Goal: Task Accomplishment & Management: Manage account settings

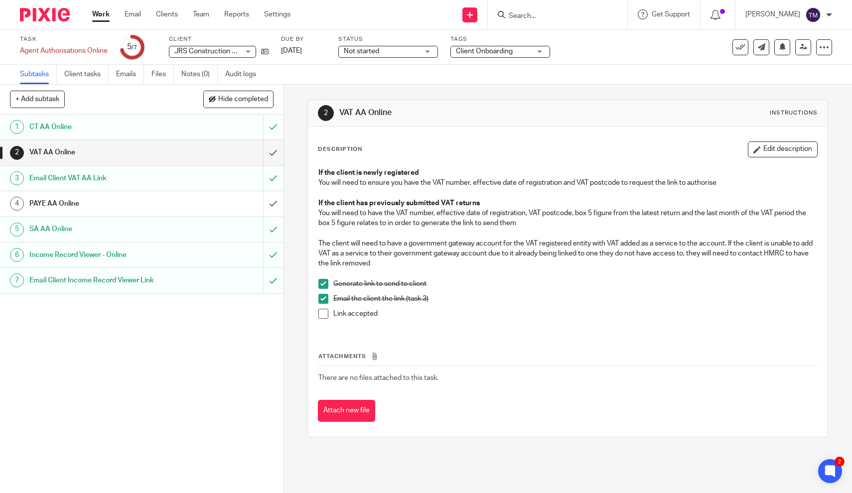
click at [552, 12] on input "Search" at bounding box center [553, 16] width 90 height 9
type input "sis"
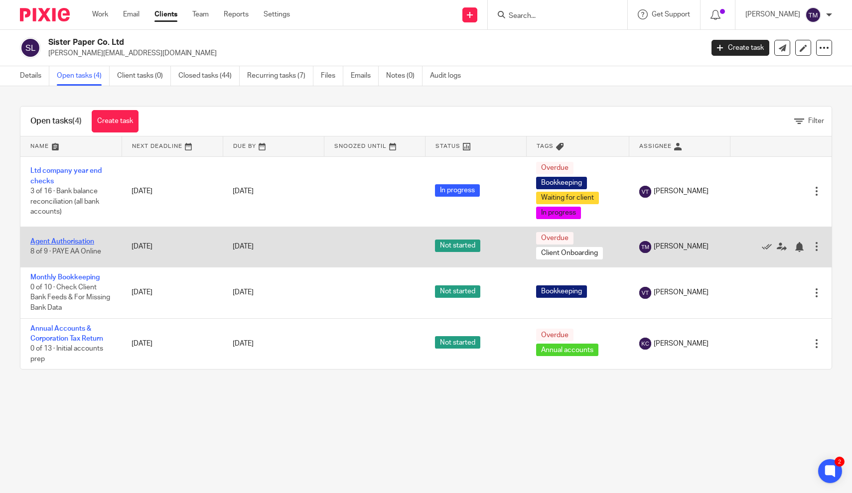
click at [89, 244] on link "Agent Authorisation" at bounding box center [62, 241] width 64 height 7
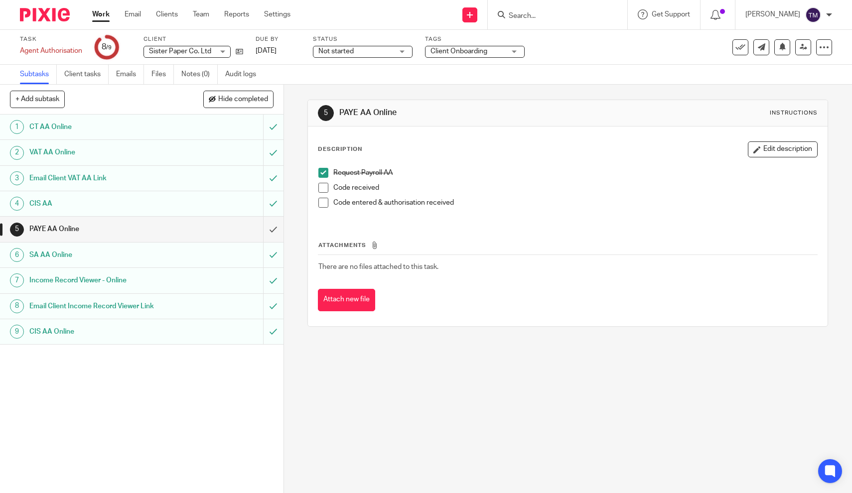
click at [325, 188] on span at bounding box center [324, 188] width 10 height 10
click at [323, 204] on span at bounding box center [324, 203] width 10 height 10
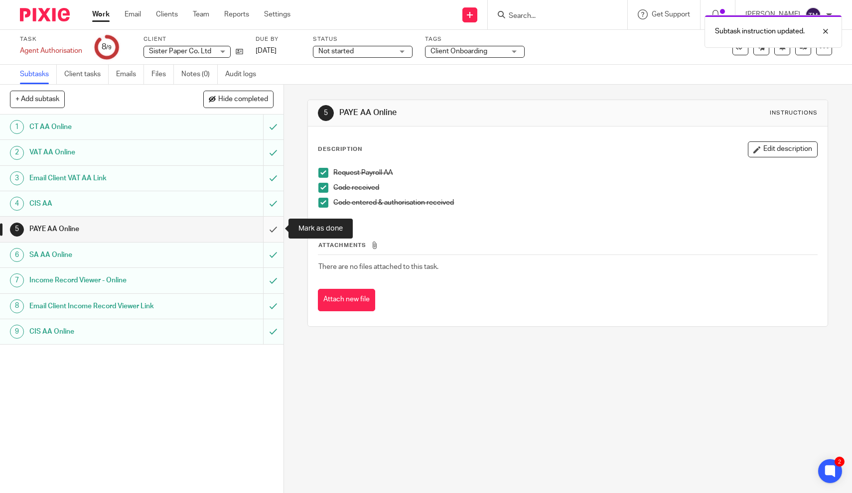
click at [272, 230] on input "submit" at bounding box center [142, 229] width 284 height 25
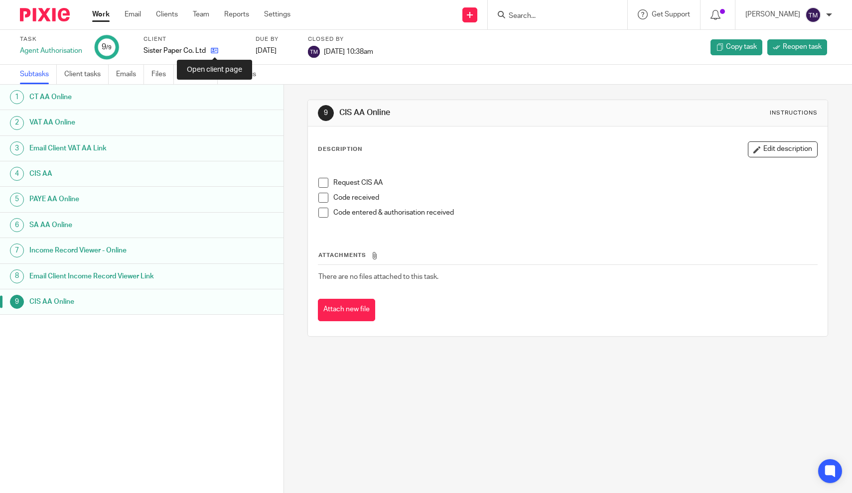
click at [213, 51] on icon at bounding box center [214, 50] width 7 height 7
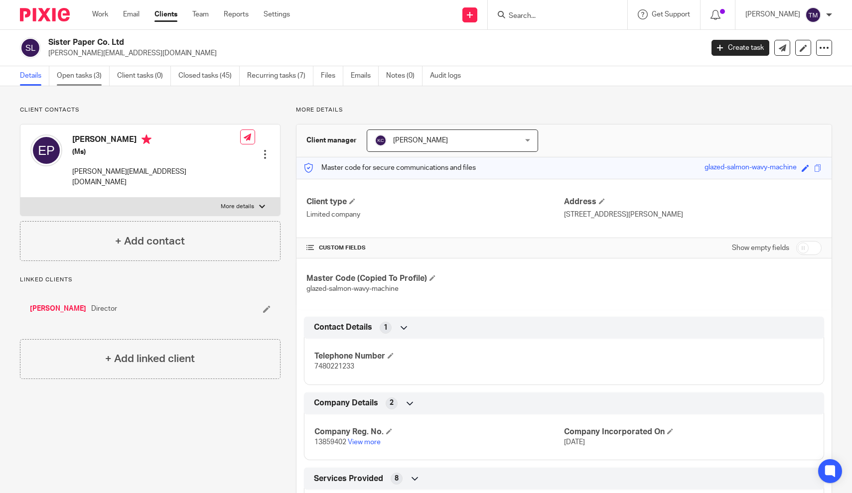
click at [83, 81] on link "Open tasks (3)" at bounding box center [83, 75] width 53 height 19
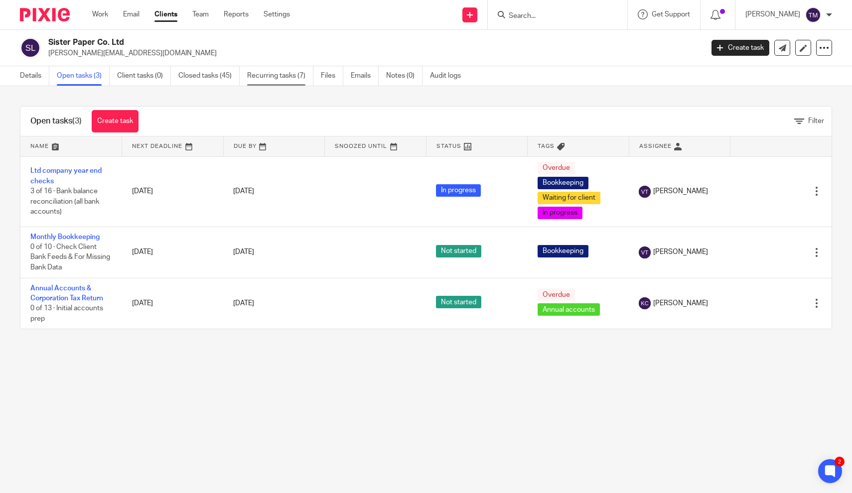
click at [305, 77] on link "Recurring tasks (7)" at bounding box center [280, 75] width 66 height 19
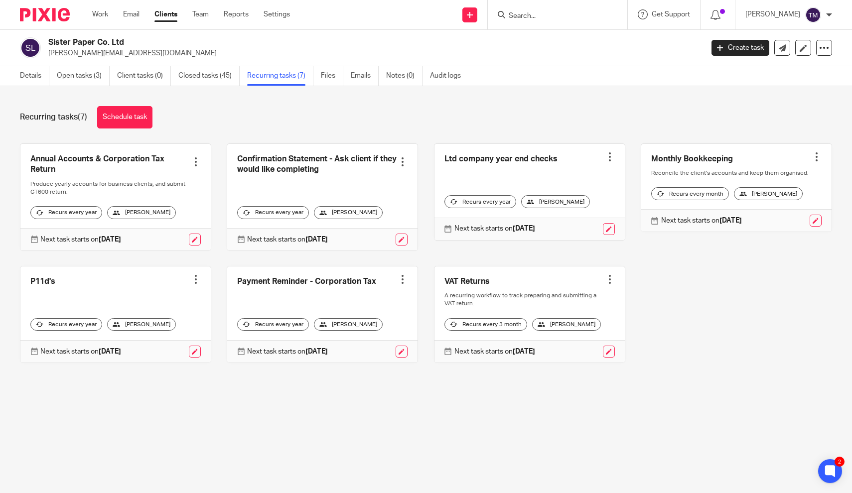
click at [722, 160] on link at bounding box center [736, 188] width 190 height 88
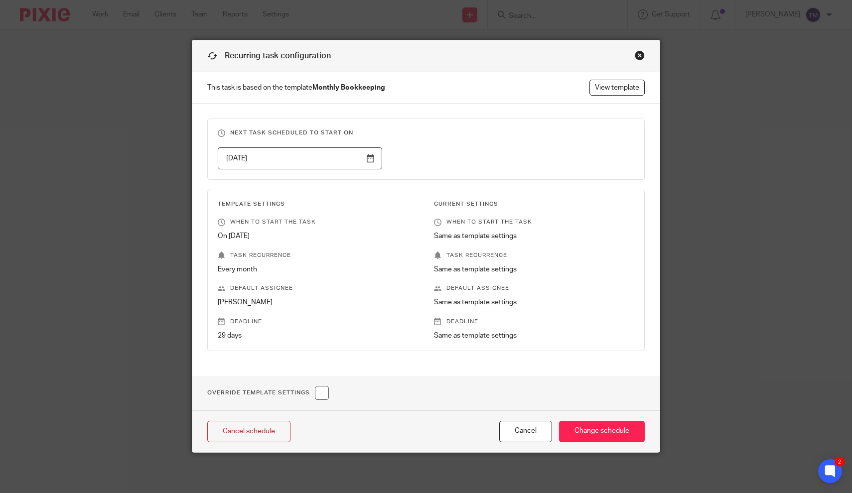
click at [640, 55] on div "Close this dialog window" at bounding box center [640, 55] width 10 height 10
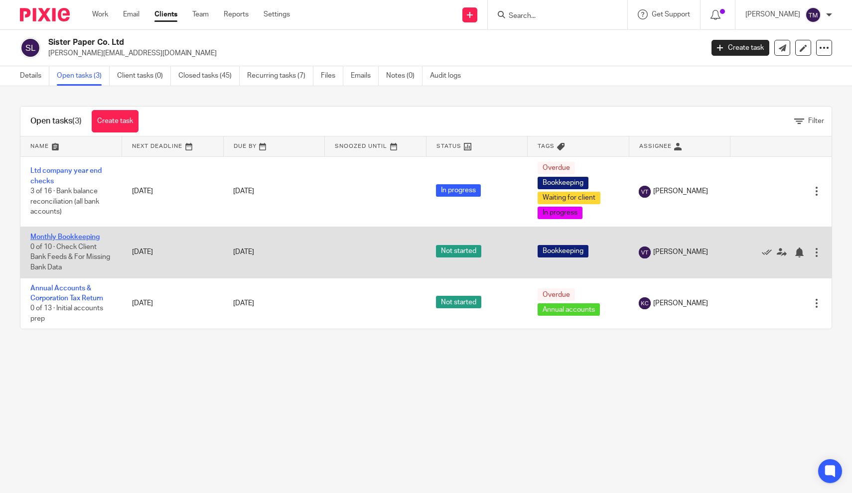
click at [84, 235] on link "Monthly Bookkeeping" at bounding box center [64, 237] width 69 height 7
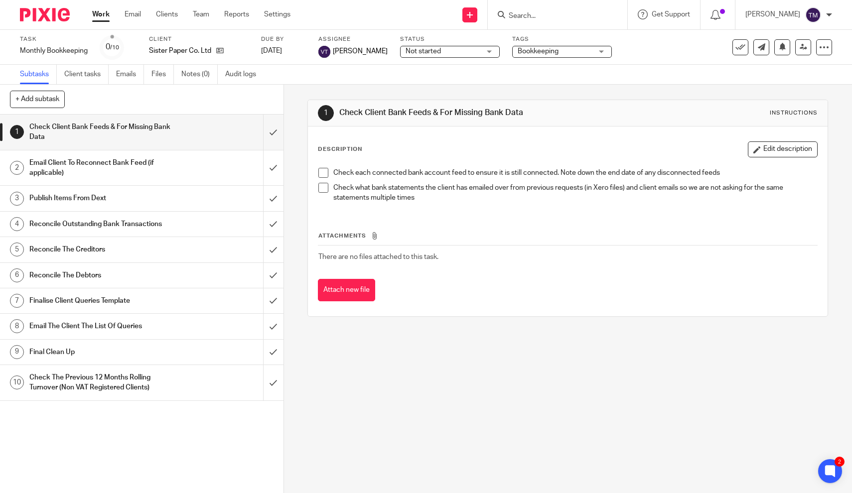
click at [42, 77] on link "Subtasks" at bounding box center [38, 74] width 37 height 19
click at [219, 53] on icon at bounding box center [219, 50] width 7 height 7
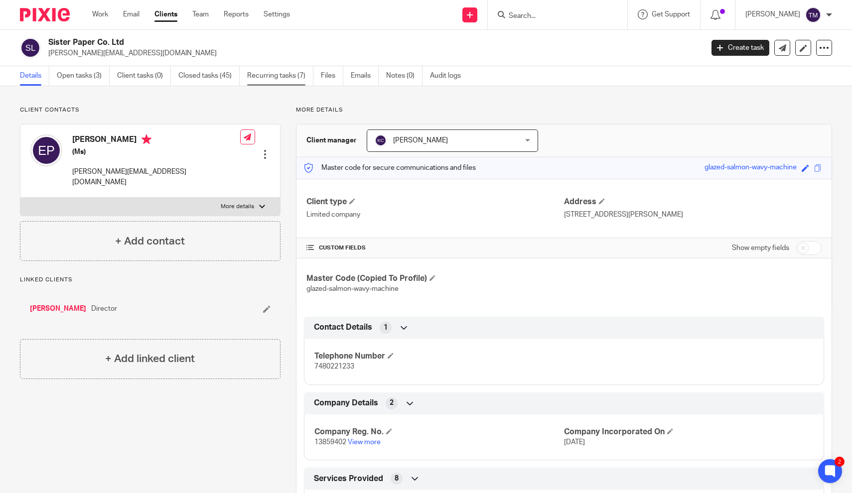
click at [272, 76] on link "Recurring tasks (7)" at bounding box center [280, 75] width 66 height 19
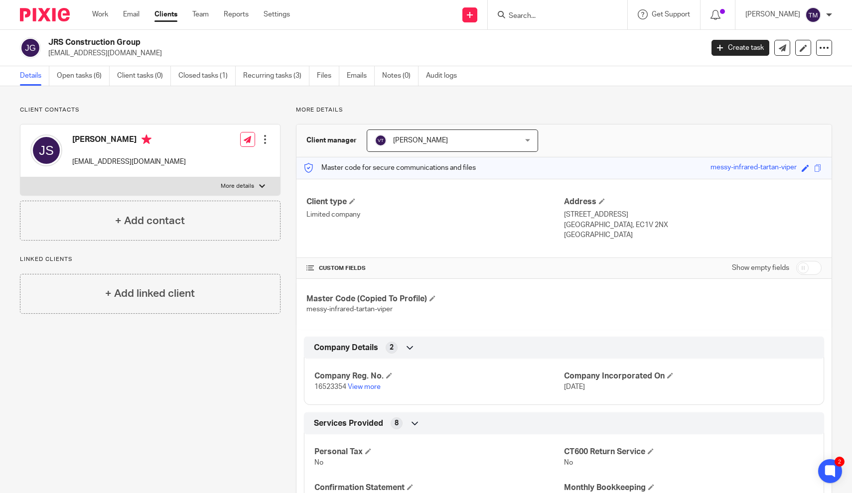
click at [167, 106] on div "Client contacts Joe Sheldrick info@jrsplumbing.co.uk Edit contact Create client…" at bounding box center [142, 482] width 276 height 753
click at [84, 77] on link "Open tasks (6)" at bounding box center [83, 75] width 53 height 19
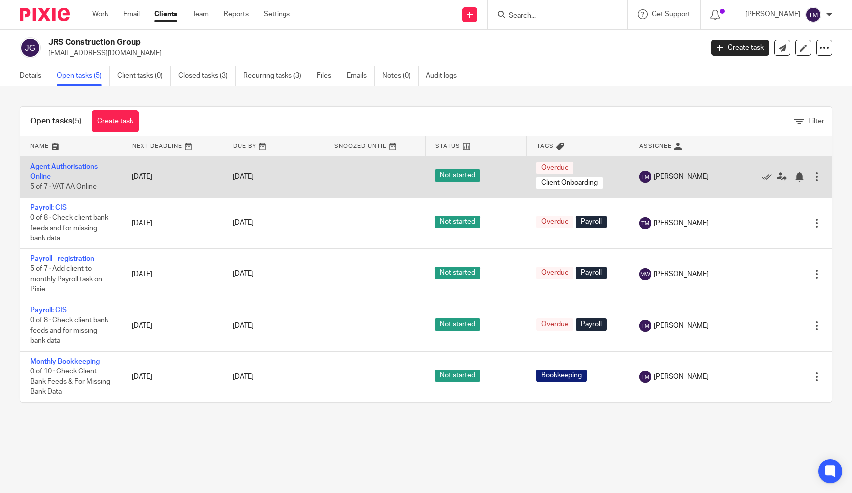
click at [56, 174] on td "Agent Authorisations Online 5 of 7 · VAT AA Online" at bounding box center [70, 177] width 101 height 41
click at [56, 165] on link "Agent Authorisations Online" at bounding box center [63, 171] width 67 height 17
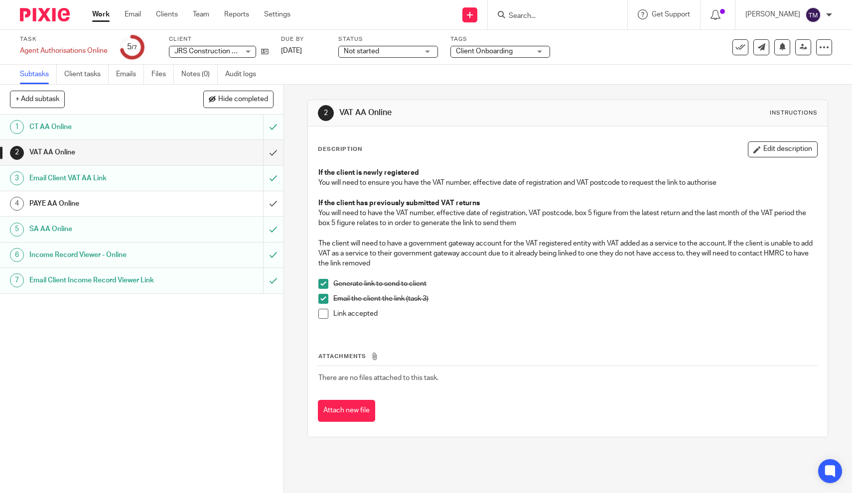
click at [76, 204] on h1 "PAYE AA Online" at bounding box center [104, 203] width 150 height 15
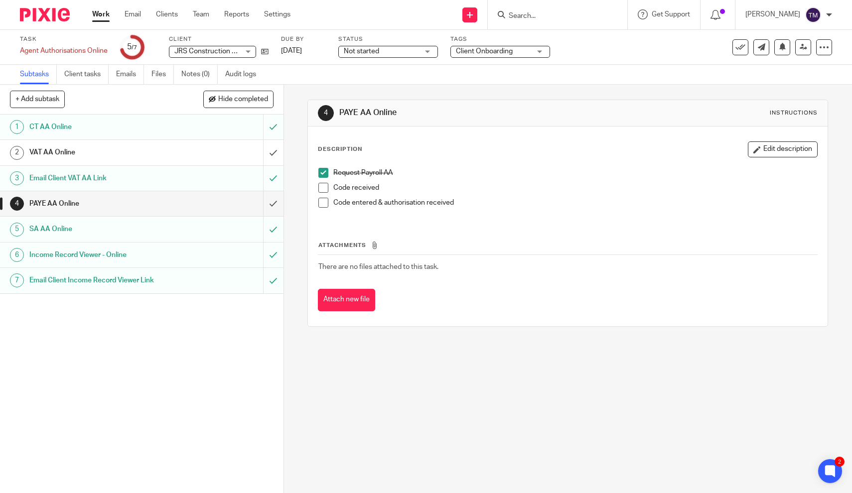
click at [42, 71] on link "Subtasks" at bounding box center [38, 74] width 37 height 19
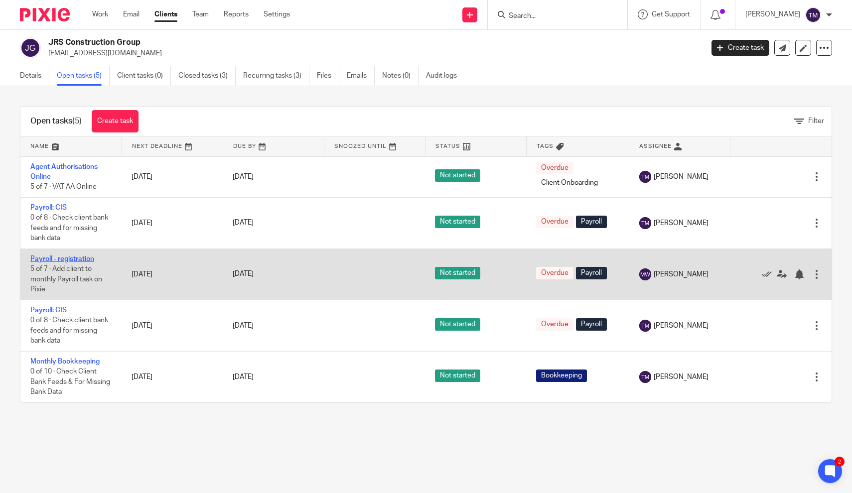
click at [55, 259] on link "Payroll - registration" at bounding box center [62, 259] width 64 height 7
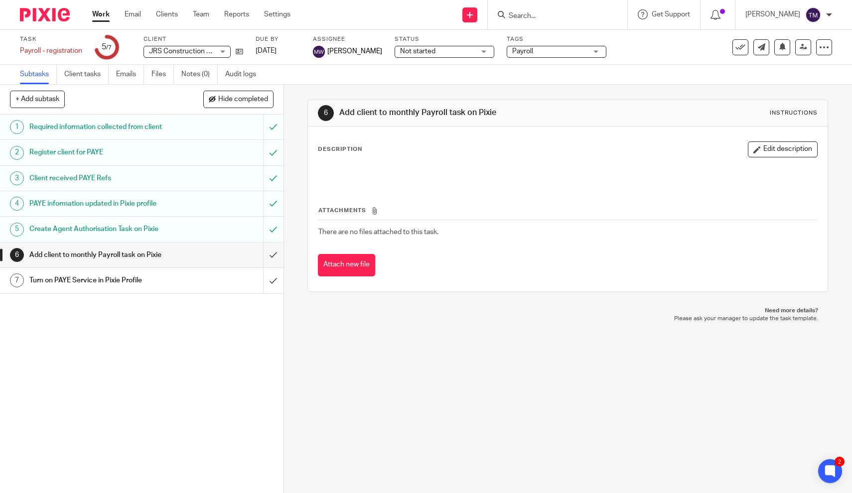
click at [148, 231] on h1 "Create Agent Authorisation Task on Pixie" at bounding box center [104, 229] width 150 height 15
click at [132, 258] on h1 "Add client to monthly Payroll task on Pixie" at bounding box center [104, 255] width 150 height 15
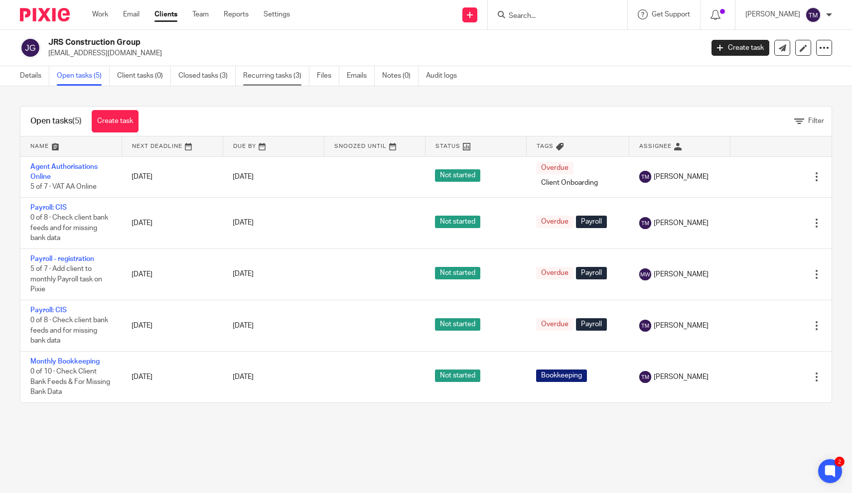
click at [266, 76] on link "Recurring tasks (3)" at bounding box center [276, 75] width 66 height 19
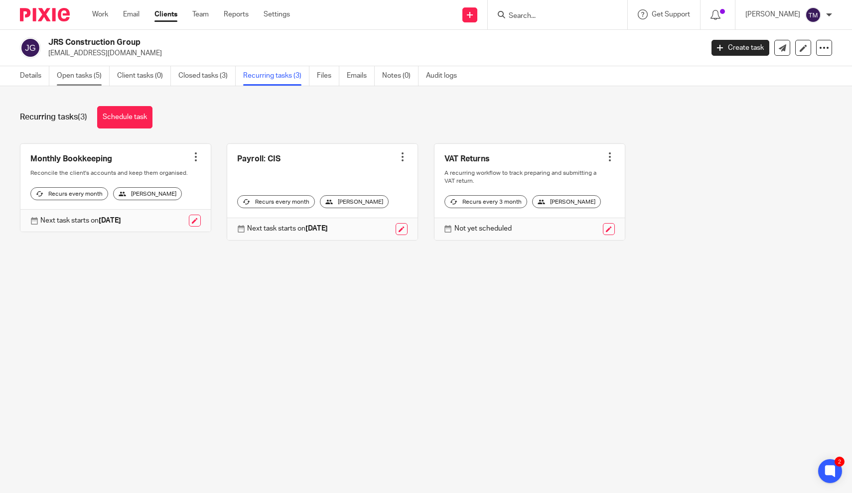
click at [90, 74] on link "Open tasks (5)" at bounding box center [83, 75] width 53 height 19
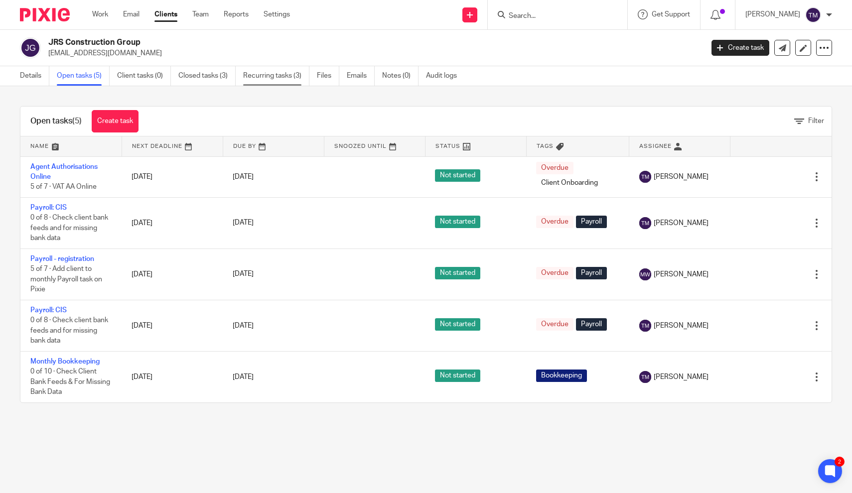
click at [293, 78] on link "Recurring tasks (3)" at bounding box center [276, 75] width 66 height 19
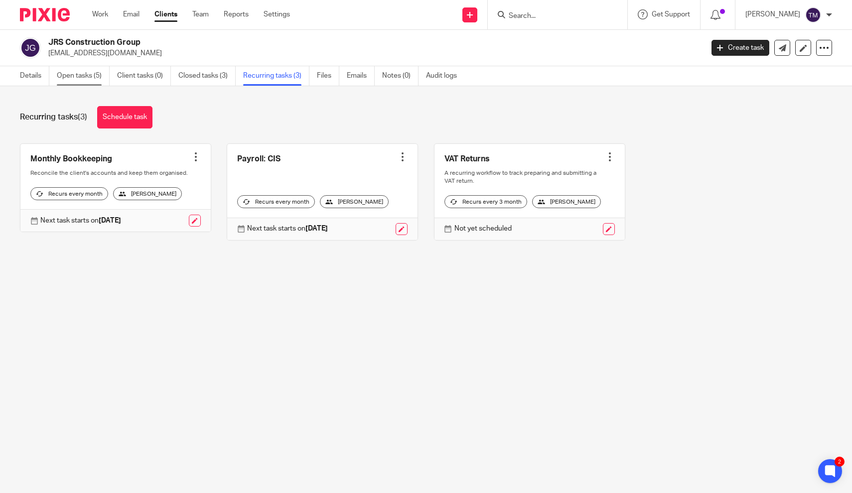
click at [88, 78] on link "Open tasks (5)" at bounding box center [83, 75] width 53 height 19
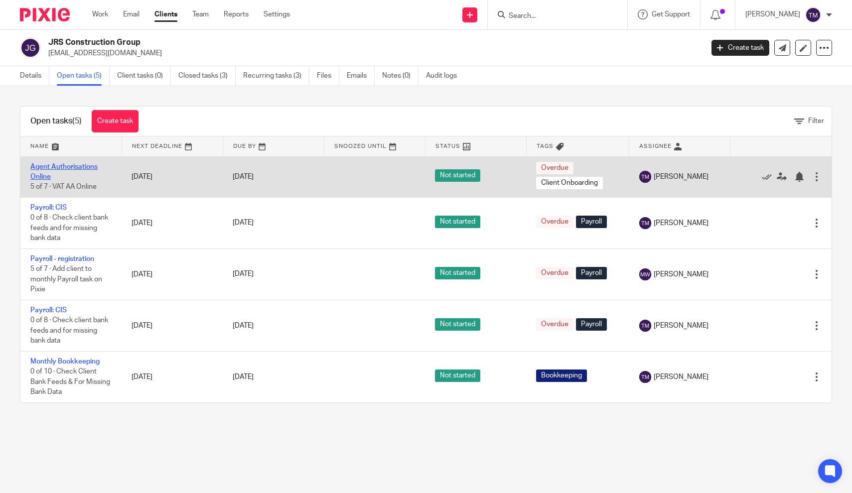
click at [71, 168] on link "Agent Authorisations Online" at bounding box center [63, 171] width 67 height 17
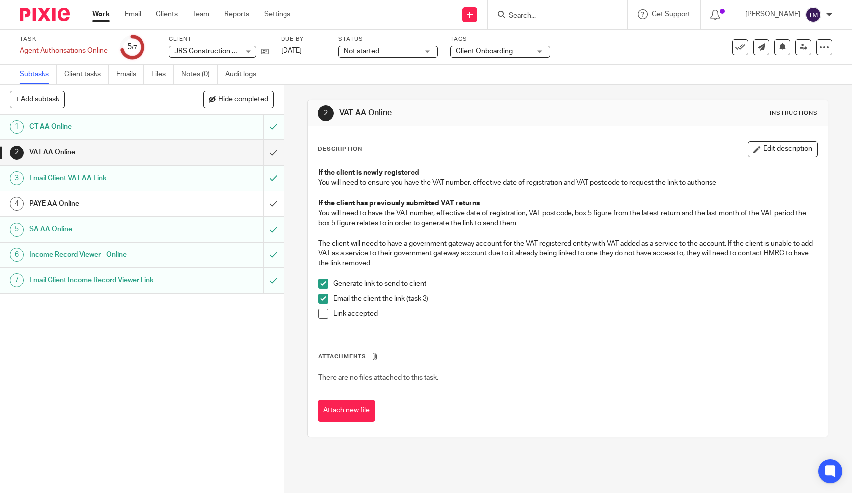
click at [63, 211] on link "4 PAYE AA Online" at bounding box center [131, 203] width 263 height 25
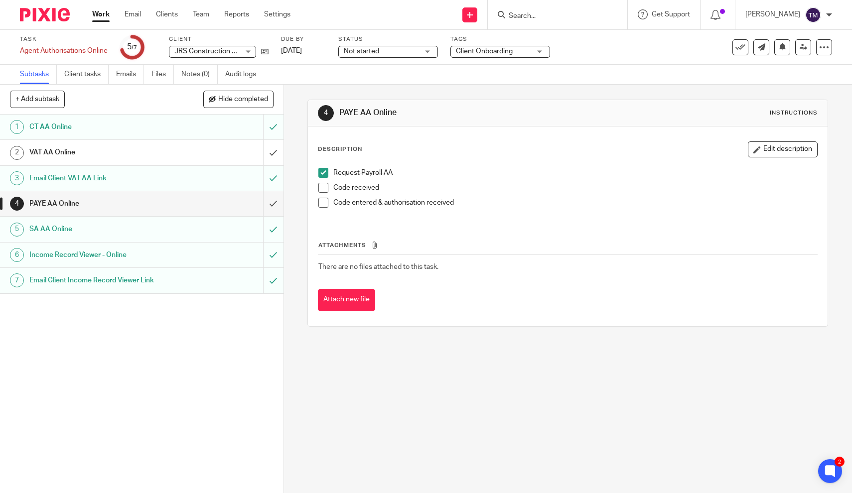
click at [325, 189] on span at bounding box center [324, 188] width 10 height 10
click at [326, 200] on span at bounding box center [324, 203] width 10 height 10
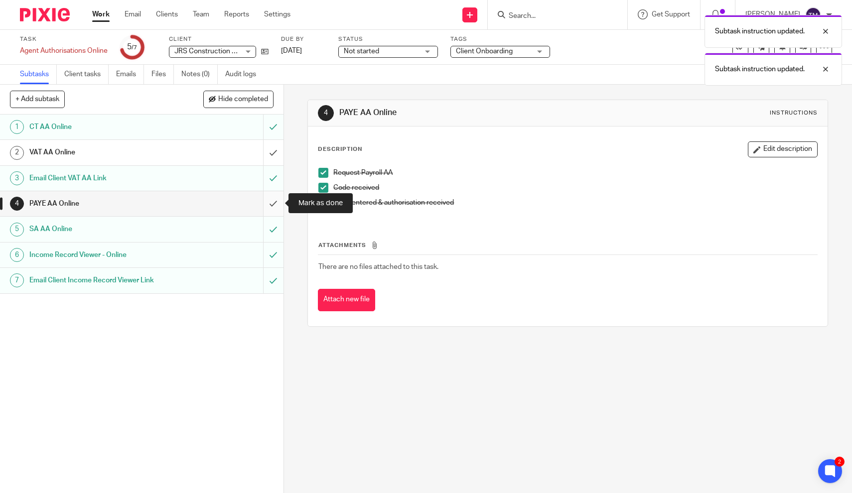
click at [274, 205] on input "submit" at bounding box center [142, 203] width 284 height 25
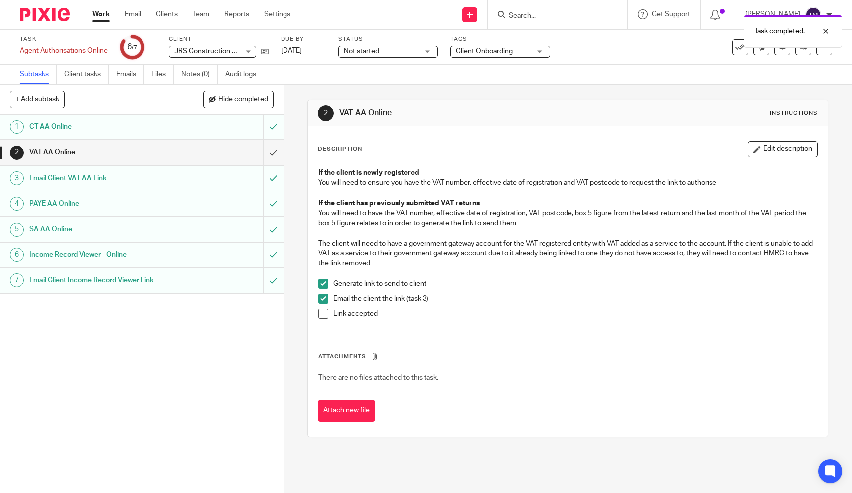
click at [42, 81] on link "Subtasks" at bounding box center [38, 74] width 37 height 19
click at [89, 74] on link "Client tasks" at bounding box center [86, 74] width 44 height 19
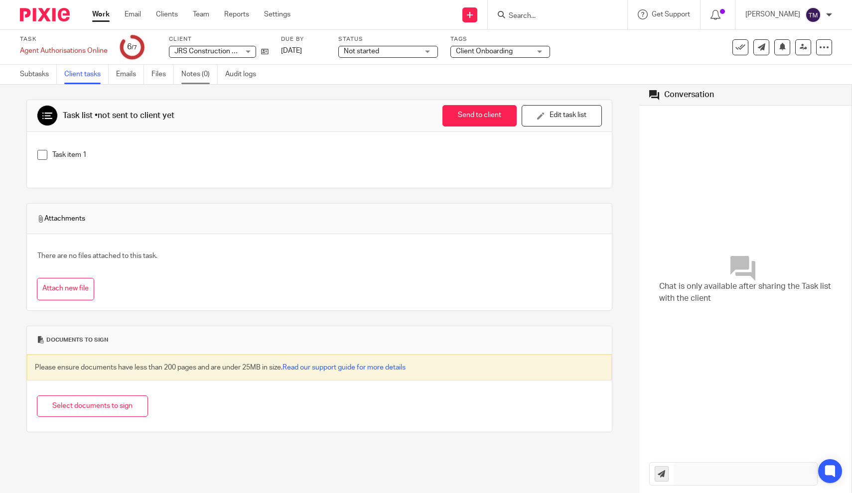
click at [192, 75] on link "Notes (0)" at bounding box center [199, 74] width 36 height 19
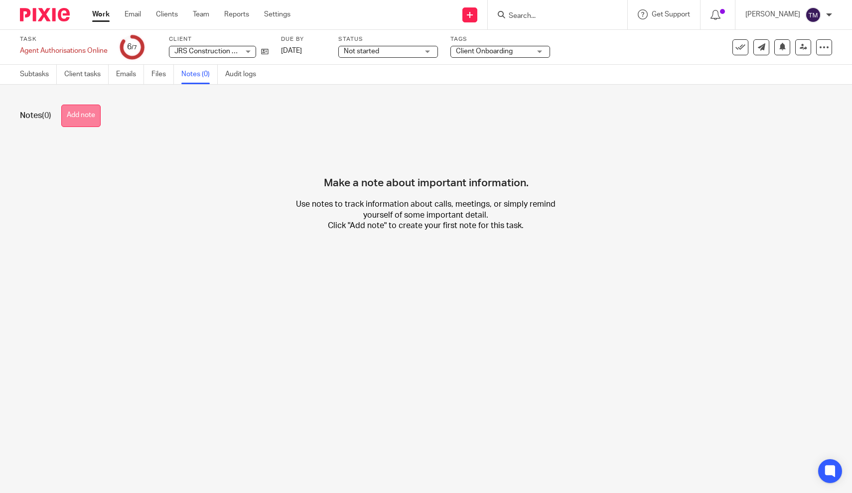
click at [83, 119] on button "Add note" at bounding box center [80, 116] width 39 height 22
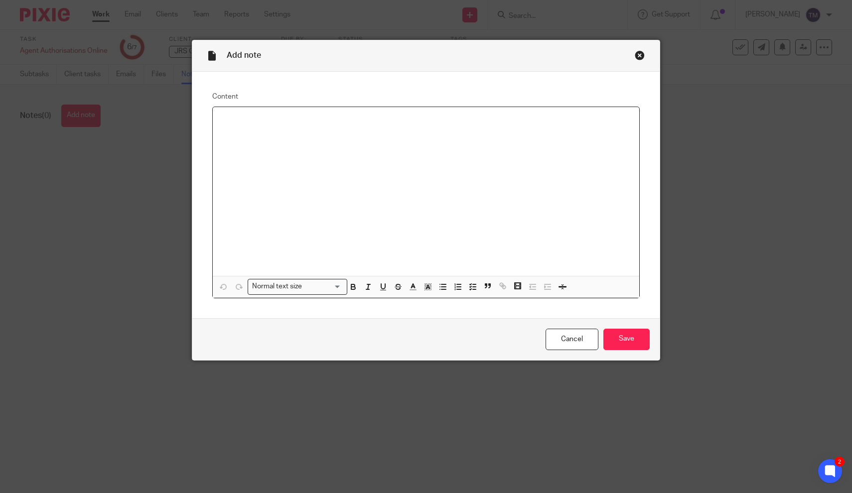
click at [380, 151] on div at bounding box center [426, 191] width 427 height 169
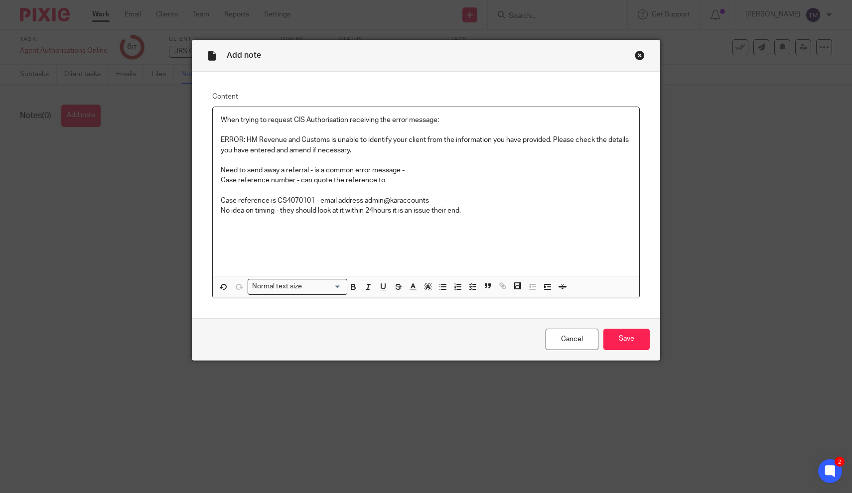
click at [222, 169] on p "Need to send away a referral - is a common error message -" at bounding box center [426, 170] width 411 height 10
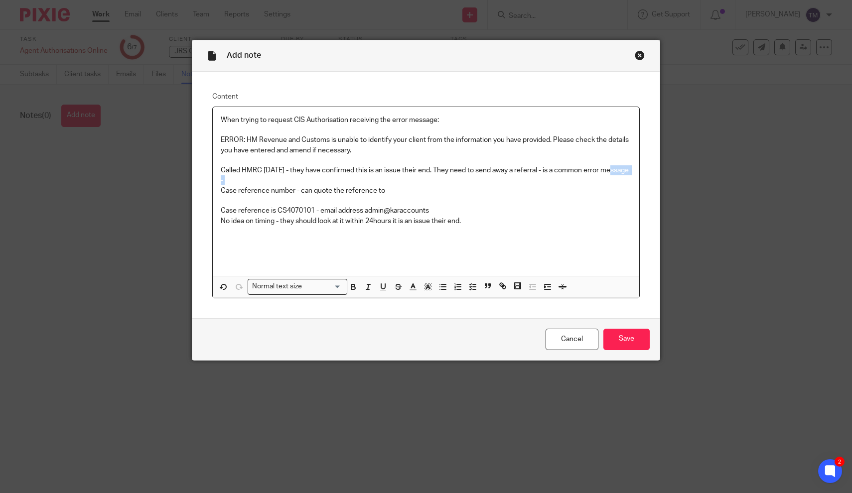
drag, startPoint x: 219, startPoint y: 188, endPoint x: 218, endPoint y: 181, distance: 7.0
click at [218, 181] on div "When trying to request CIS Authorisation receiving the error message: ERROR: HM…" at bounding box center [426, 191] width 427 height 169
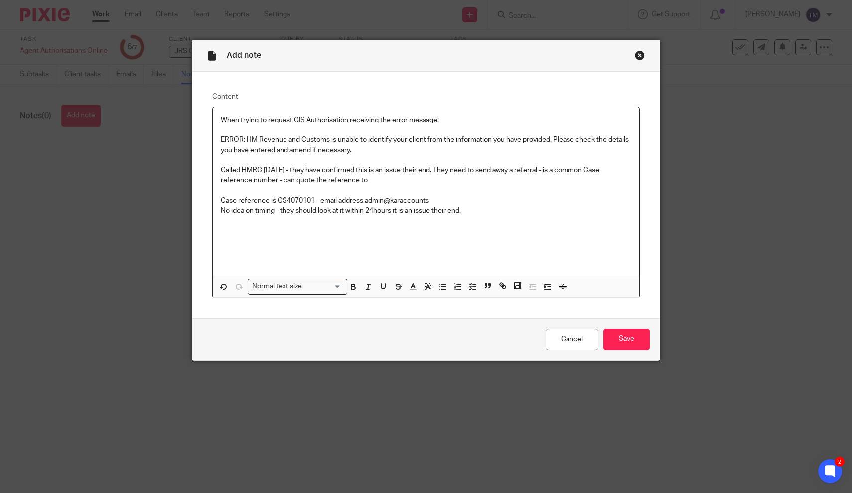
drag, startPoint x: 385, startPoint y: 180, endPoint x: 217, endPoint y: 183, distance: 168.0
click at [217, 183] on div "When trying to request CIS Authorisation receiving the error message: ERROR: HM…" at bounding box center [426, 191] width 427 height 169
click at [307, 181] on p "Called HMRC 24th September - they have confirmed this is an issue their end. Th…" at bounding box center [426, 175] width 411 height 20
click at [311, 181] on p "Called HMRC 24th September - they have confirmed this is an issue their end. Th…" at bounding box center [426, 175] width 411 height 20
drag, startPoint x: 346, startPoint y: 179, endPoint x: 415, endPoint y: 179, distance: 68.3
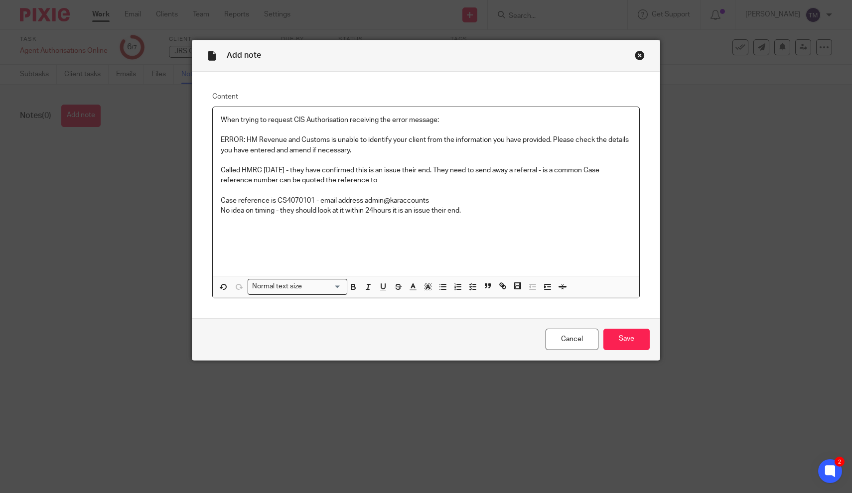
click at [415, 179] on p "Called HMRC 24th September - they have confirmed this is an issue their end. Th…" at bounding box center [426, 175] width 411 height 20
click at [368, 200] on p "Case reference is CS4070101 - email address admin@karaccounts" at bounding box center [426, 201] width 411 height 10
drag, startPoint x: 466, startPoint y: 210, endPoint x: 427, endPoint y: 205, distance: 39.3
click at [422, 207] on p "No idea on timing - they should look at it within 24hours it is an issue their …" at bounding box center [426, 211] width 411 height 10
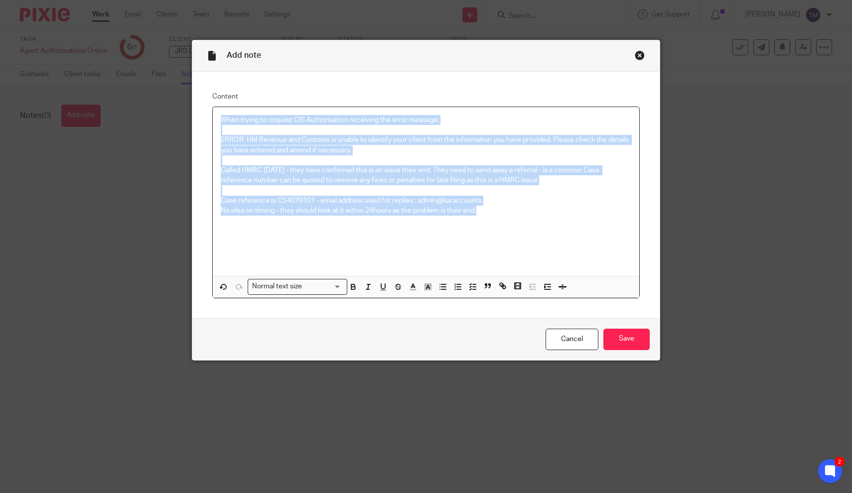
drag, startPoint x: 490, startPoint y: 214, endPoint x: 212, endPoint y: 105, distance: 298.6
click at [212, 105] on fieldset "Content When trying to request CIS Authorisation receiving the error message: E…" at bounding box center [426, 195] width 428 height 207
copy div "When trying to request CIS Authorisation receiving the error message: ERROR: HM…"
click at [626, 340] on input "Save" at bounding box center [627, 339] width 46 height 21
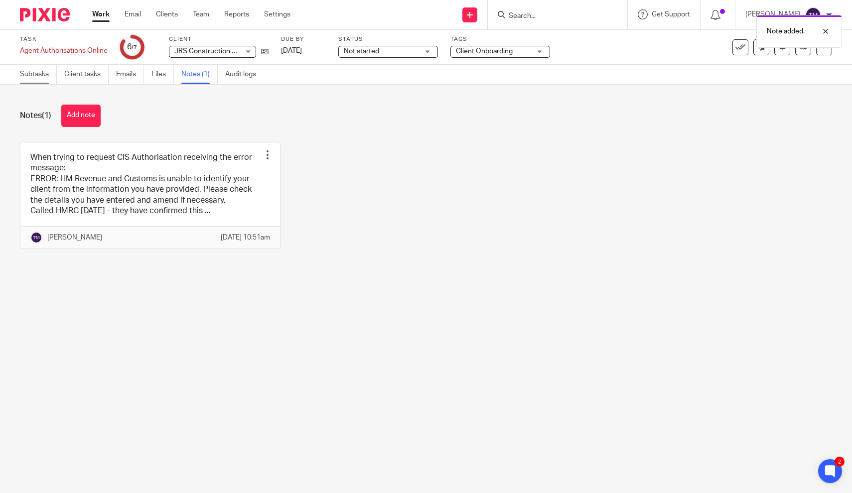
click at [37, 77] on link "Subtasks" at bounding box center [38, 74] width 37 height 19
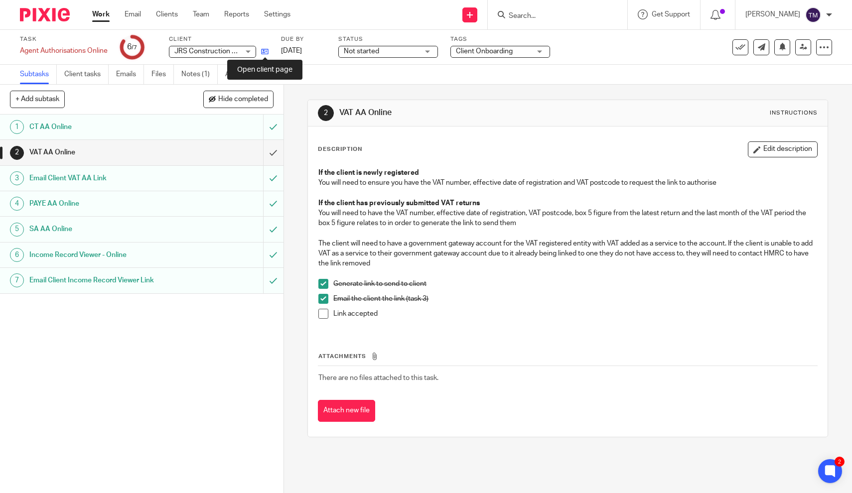
click at [266, 52] on icon at bounding box center [264, 51] width 7 height 7
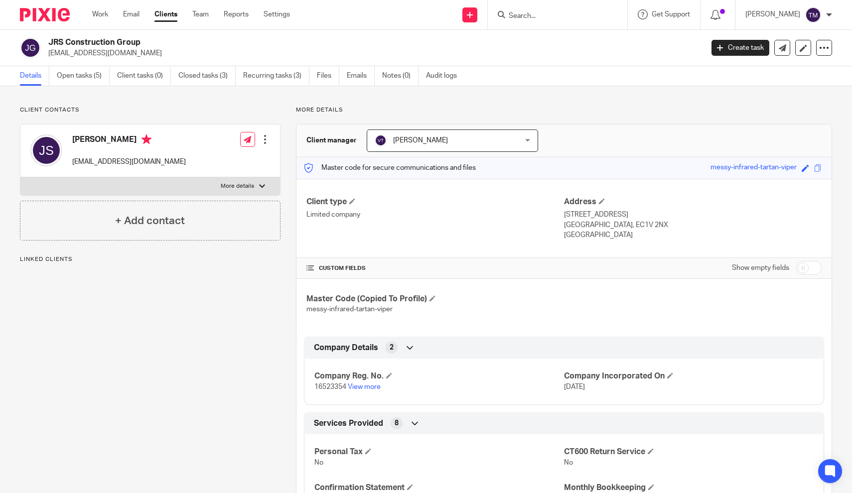
click at [84, 78] on link "Open tasks (5)" at bounding box center [83, 75] width 53 height 19
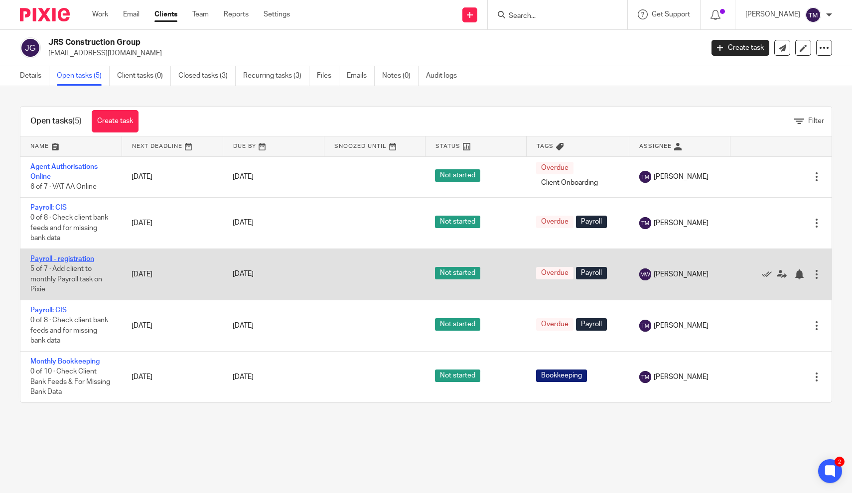
click at [88, 262] on link "Payroll - registration" at bounding box center [62, 259] width 64 height 7
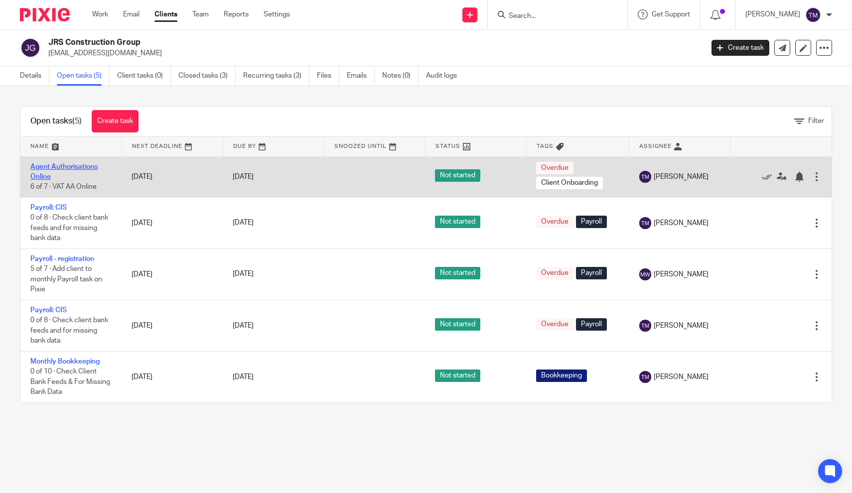
click at [64, 163] on link "Agent Authorisations Online" at bounding box center [63, 171] width 67 height 17
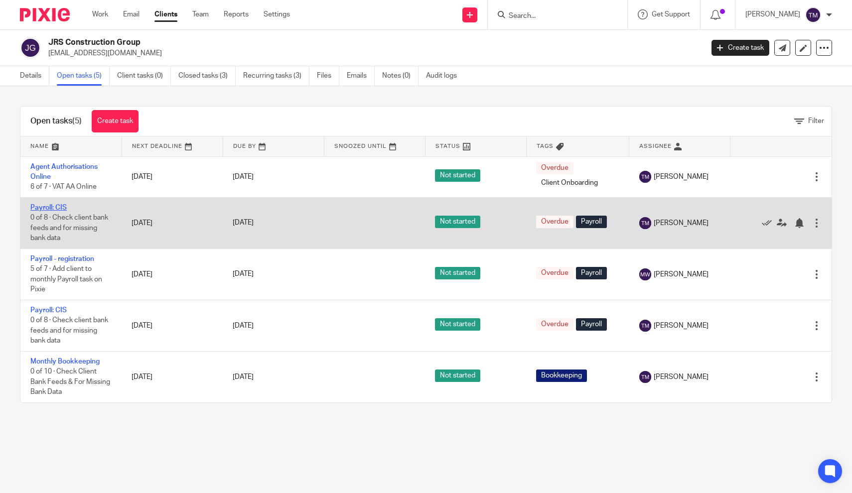
click at [54, 208] on link "Payroll: CIS" at bounding box center [48, 207] width 36 height 7
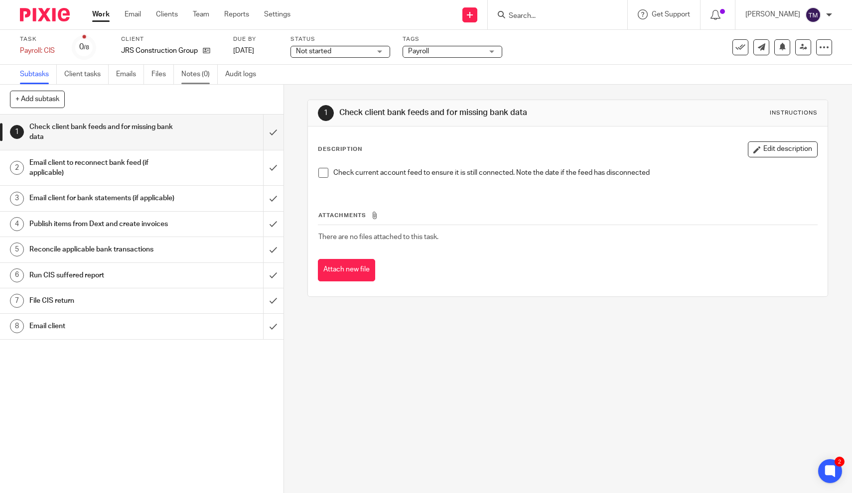
click at [200, 76] on link "Notes (0)" at bounding box center [199, 74] width 36 height 19
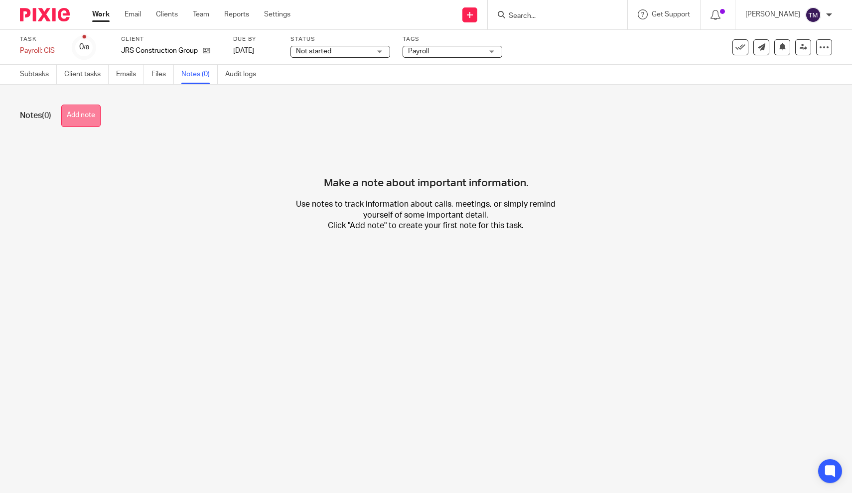
click at [70, 111] on button "Add note" at bounding box center [80, 116] width 39 height 22
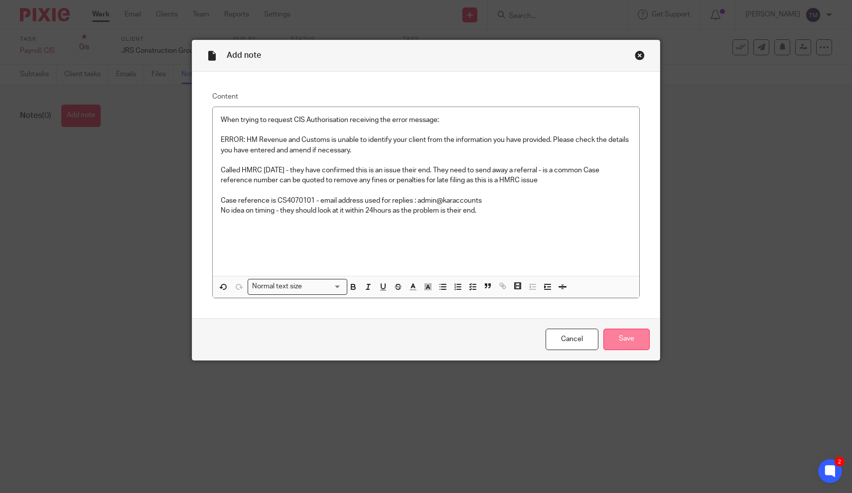
click at [627, 341] on input "Save" at bounding box center [627, 339] width 46 height 21
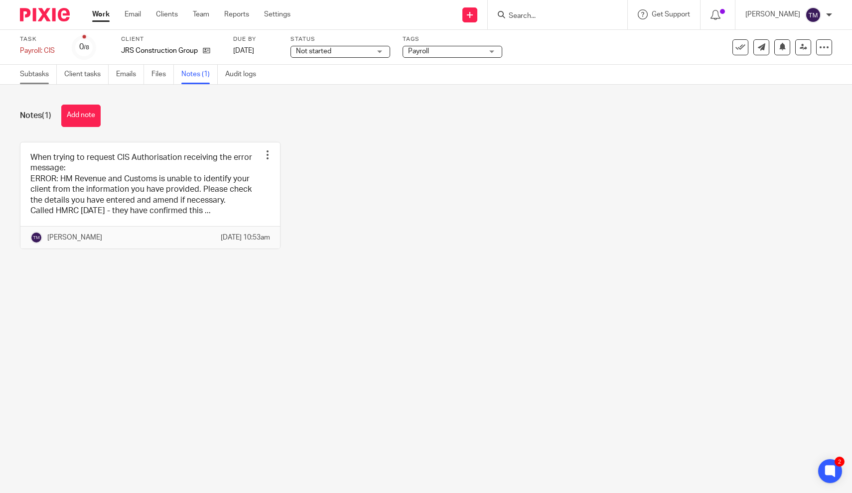
click at [44, 72] on link "Subtasks" at bounding box center [38, 74] width 37 height 19
